Goal: Task Accomplishment & Management: Use online tool/utility

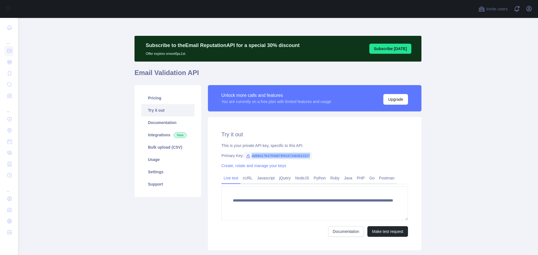
drag, startPoint x: 249, startPoint y: 156, endPoint x: 314, endPoint y: 153, distance: 65.7
click at [314, 153] on div "**********" at bounding box center [315, 183] width 214 height 133
click at [167, 161] on link "Usage" at bounding box center [167, 160] width 53 height 12
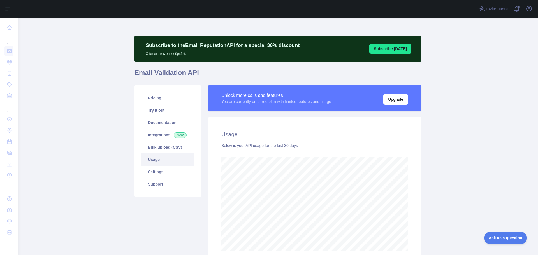
scroll to position [50, 0]
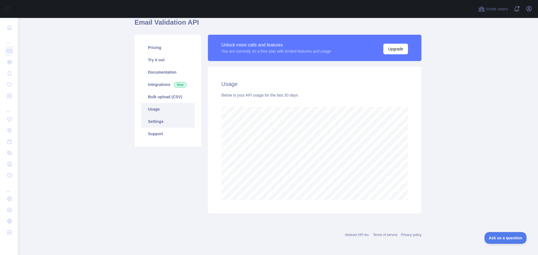
click at [163, 119] on link "Settings" at bounding box center [167, 122] width 53 height 12
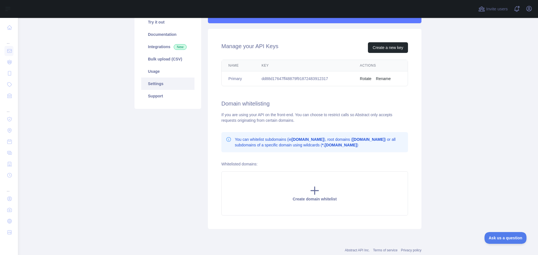
scroll to position [76, 0]
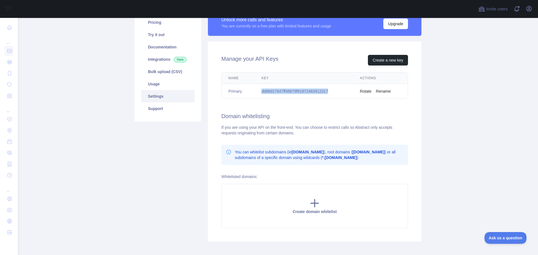
drag, startPoint x: 259, startPoint y: 91, endPoint x: 329, endPoint y: 92, distance: 70.4
click at [329, 92] on td "dd88d17647ff48879f91872483912317" at bounding box center [304, 91] width 98 height 15
copy td "dd88d17647ff48879f91872483912317"
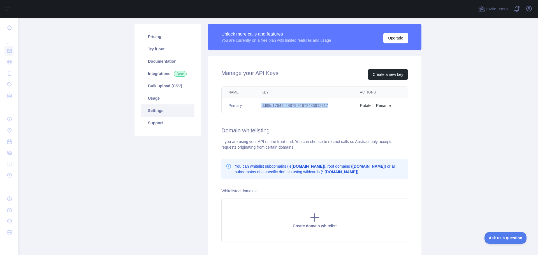
scroll to position [48, 0]
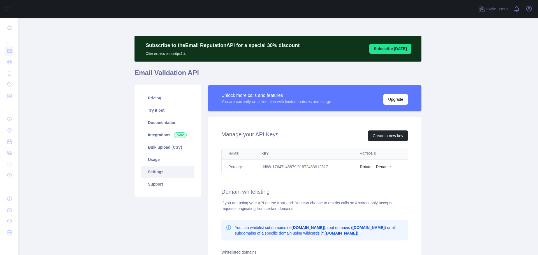
scroll to position [104, 0]
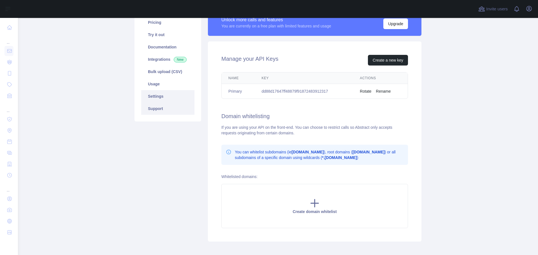
click at [161, 107] on link "Support" at bounding box center [167, 109] width 53 height 12
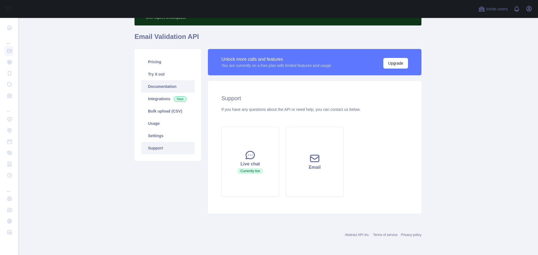
scroll to position [36, 0]
click at [166, 122] on link "Usage" at bounding box center [167, 123] width 53 height 12
